Goal: Transaction & Acquisition: Purchase product/service

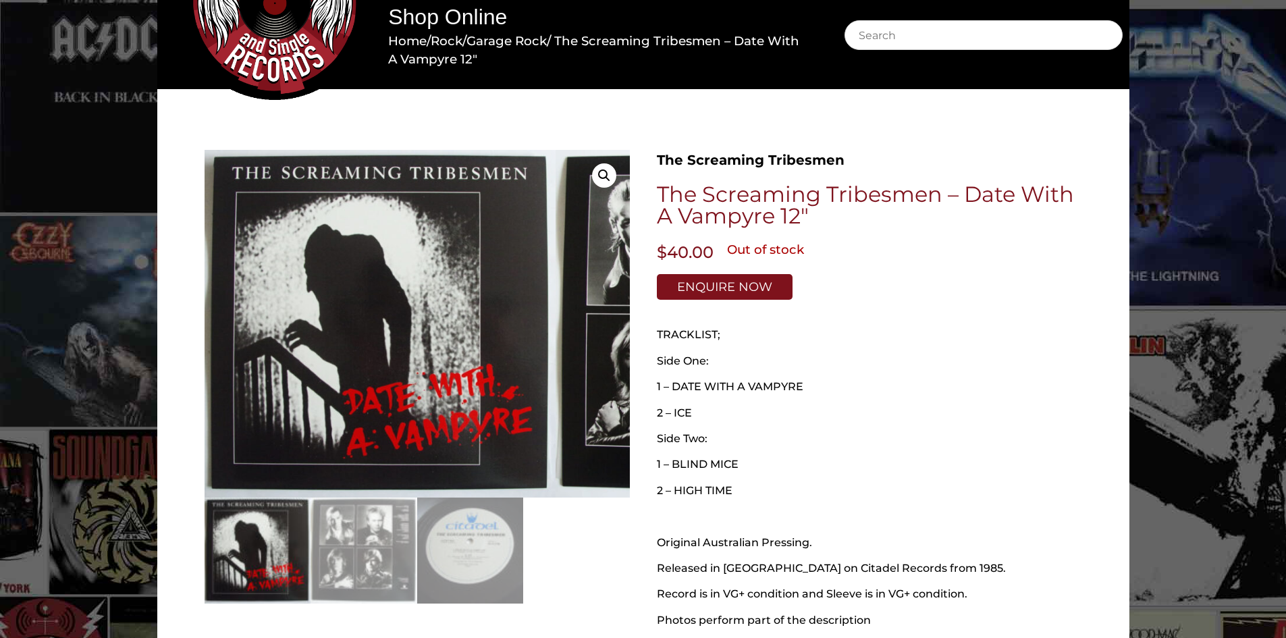
scroll to position [135, 0]
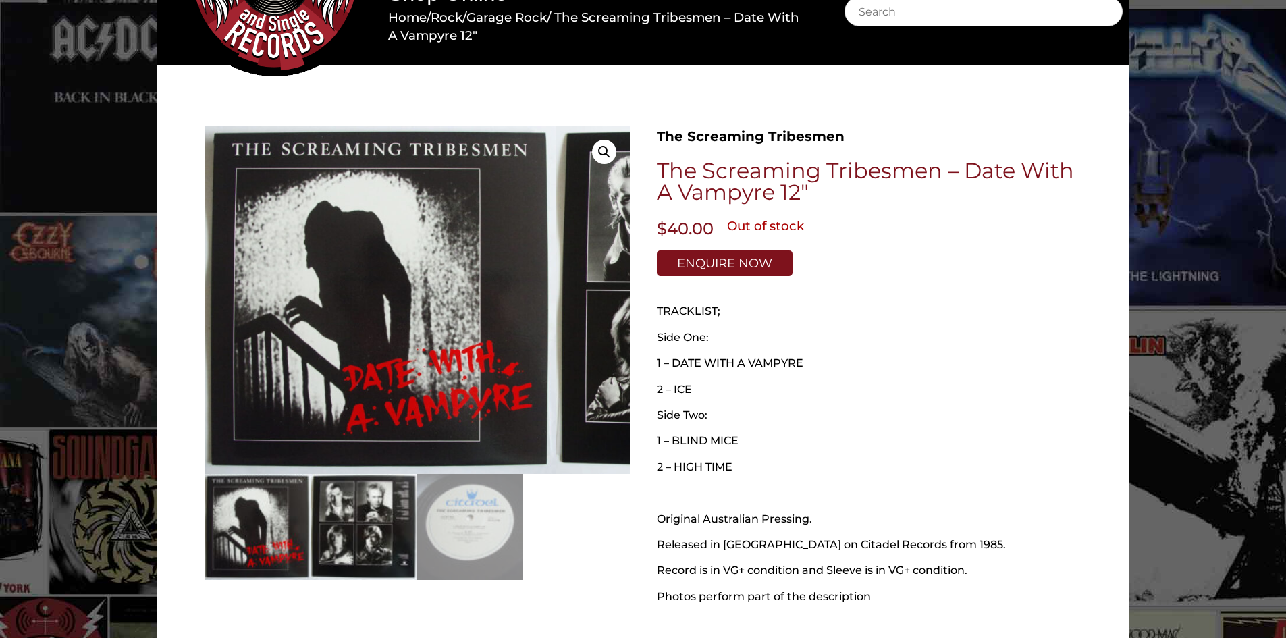
click at [403, 502] on img at bounding box center [363, 527] width 107 height 107
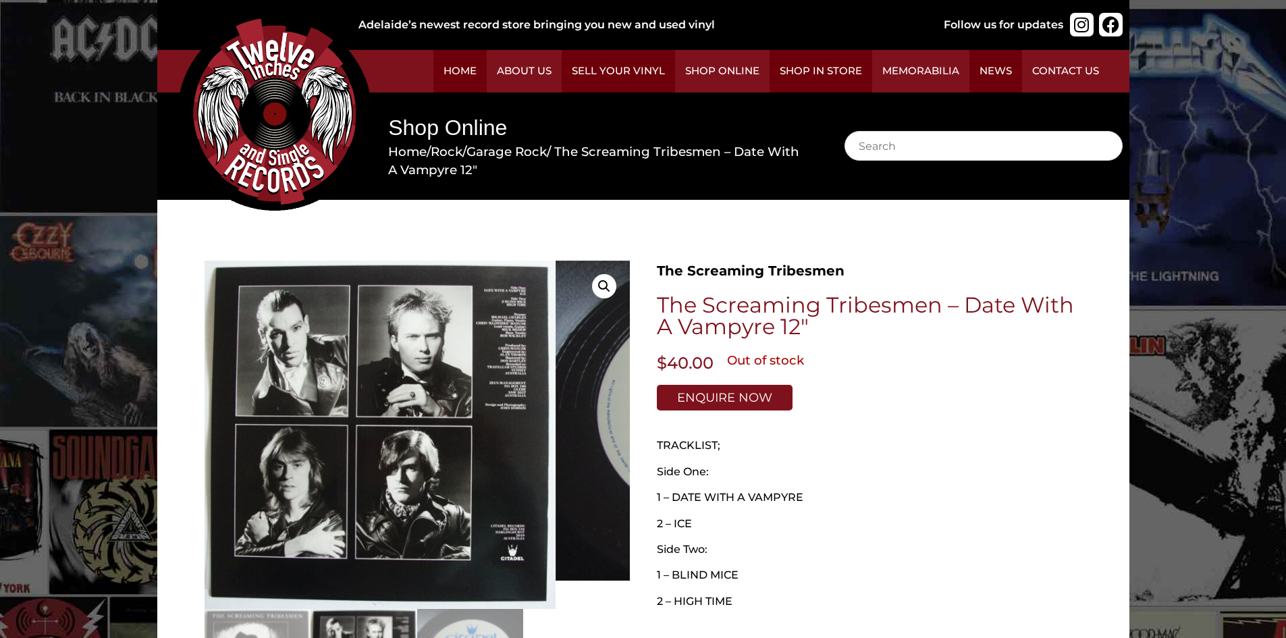
scroll to position [0, 0]
click at [372, 198] on img at bounding box center [275, 114] width 194 height 194
click at [372, 211] on img at bounding box center [275, 114] width 194 height 194
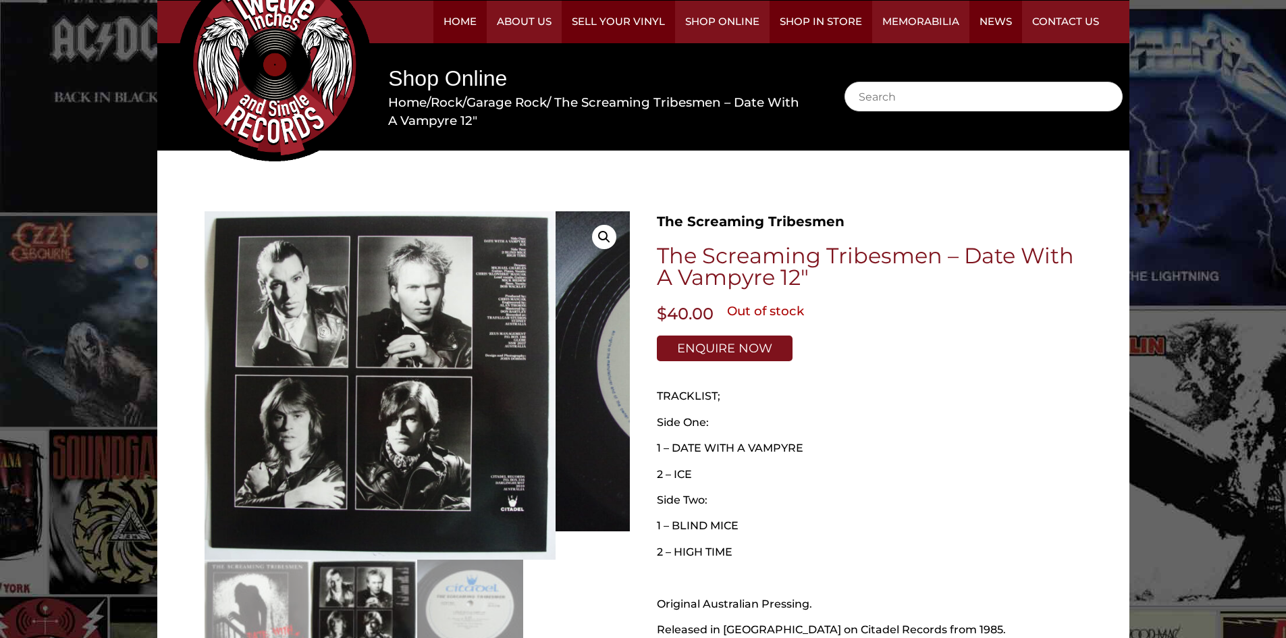
scroll to position [202, 0]
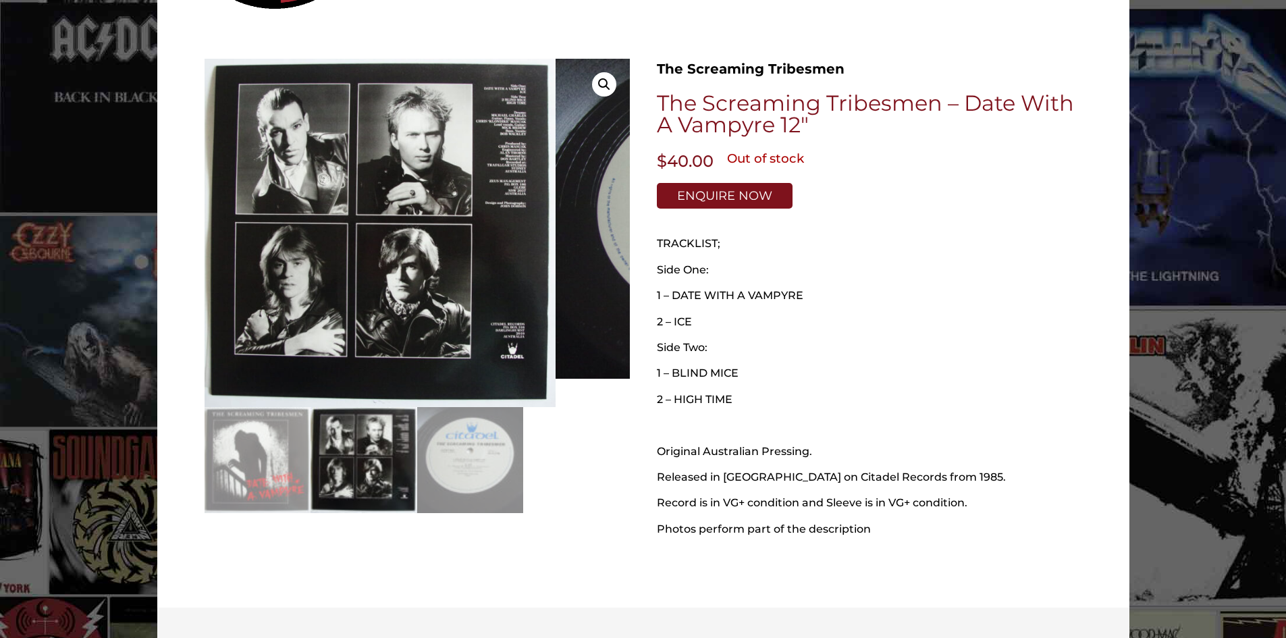
click at [416, 436] on img at bounding box center [363, 460] width 107 height 107
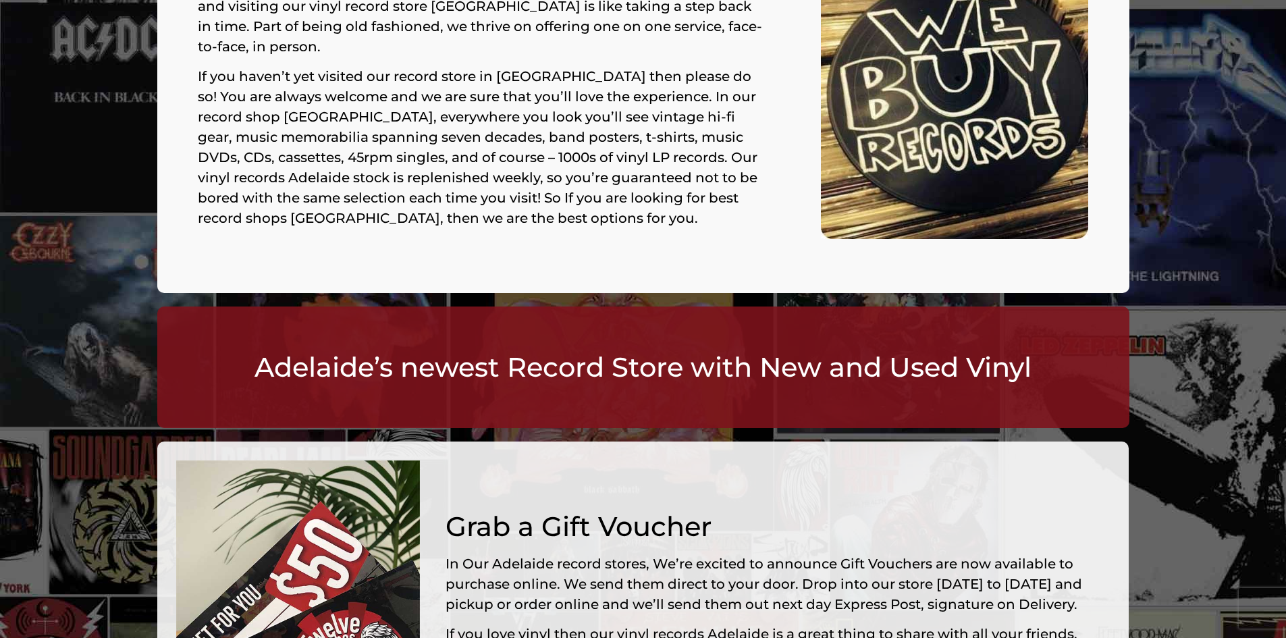
scroll to position [1012, 0]
